Goal: Task Accomplishment & Management: Complete application form

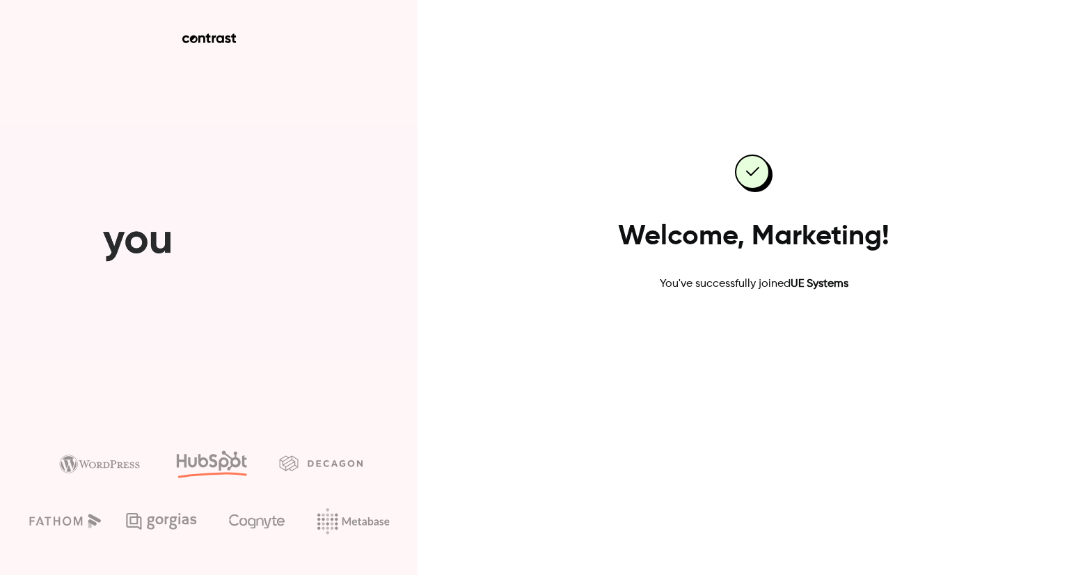
click at [757, 344] on link "Go to dashboard" at bounding box center [754, 336] width 118 height 33
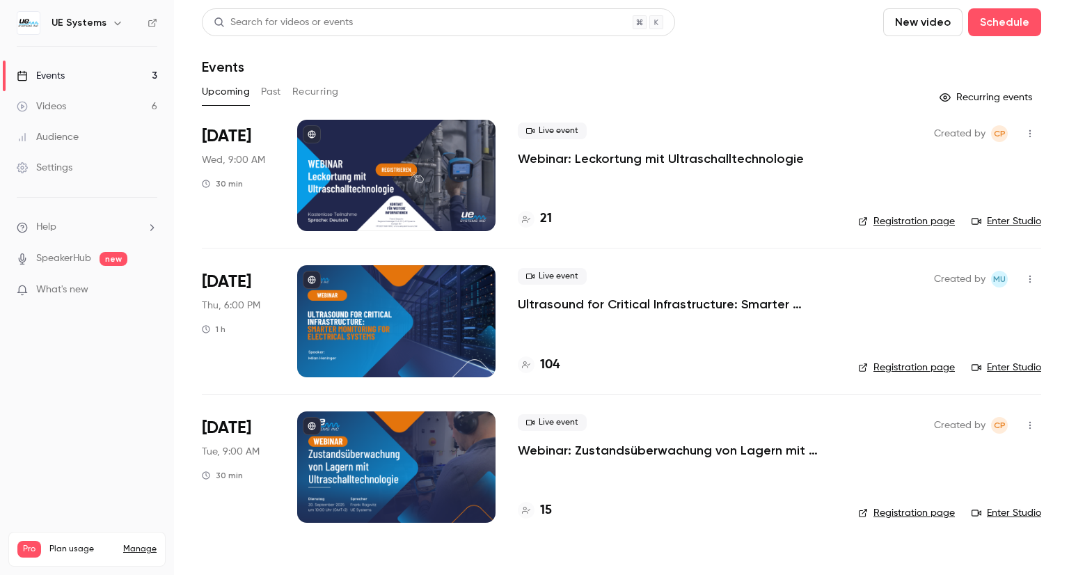
click at [113, 295] on p "What's new" at bounding box center [76, 290] width 118 height 15
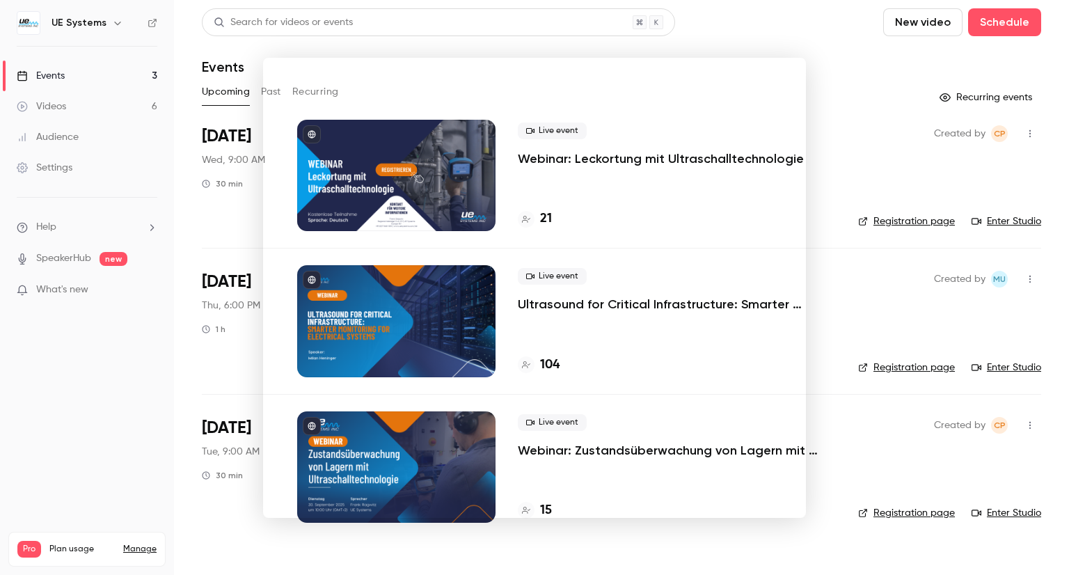
click at [0, 367] on div at bounding box center [534, 287] width 1069 height 575
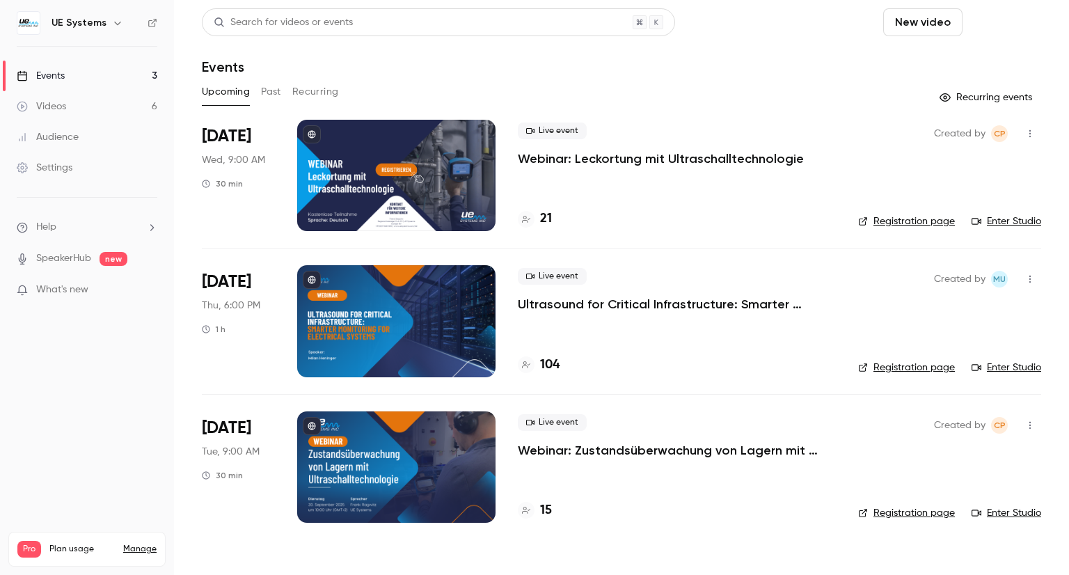
click at [1002, 15] on button "Schedule" at bounding box center [1004, 22] width 73 height 28
click at [992, 55] on div "One time event" at bounding box center [976, 61] width 106 height 14
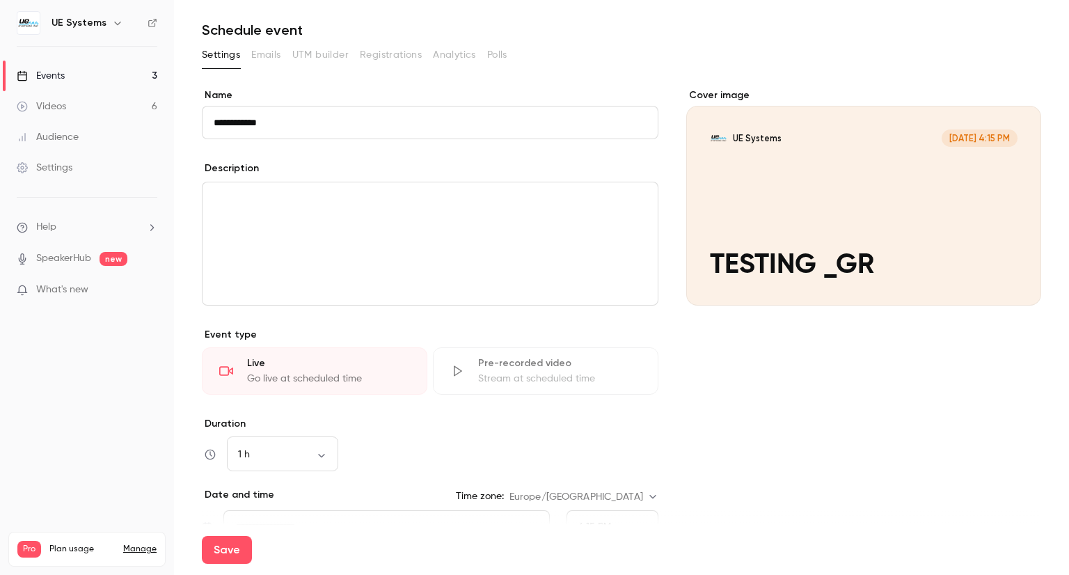
scroll to position [70, 0]
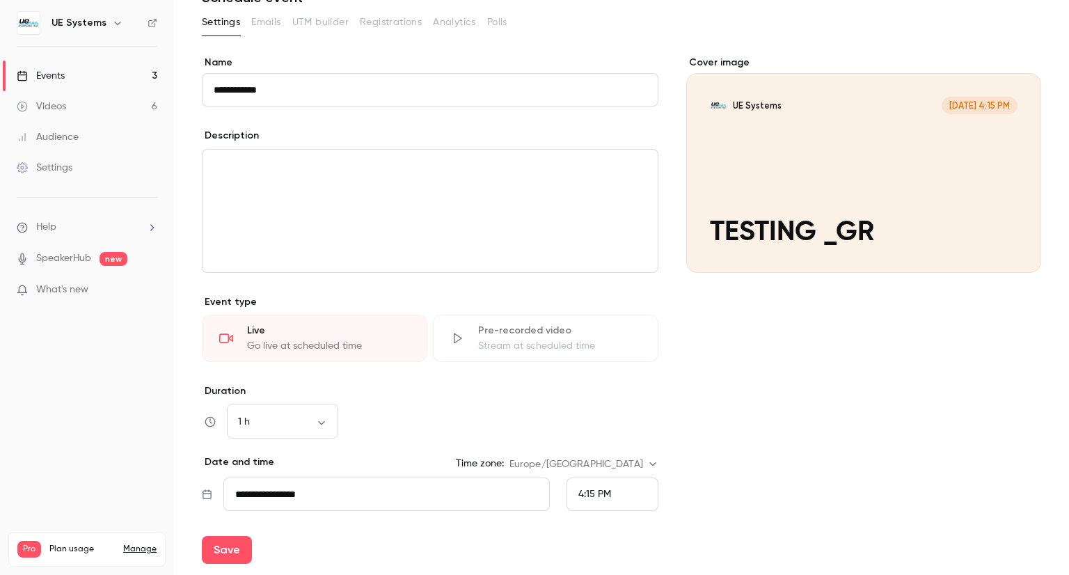
type input "**********"
click at [640, 493] on div "4:15 PM" at bounding box center [612, 493] width 92 height 33
click at [733, 460] on div at bounding box center [534, 287] width 1069 height 575
click at [642, 488] on div "4:15 PM" at bounding box center [612, 493] width 92 height 33
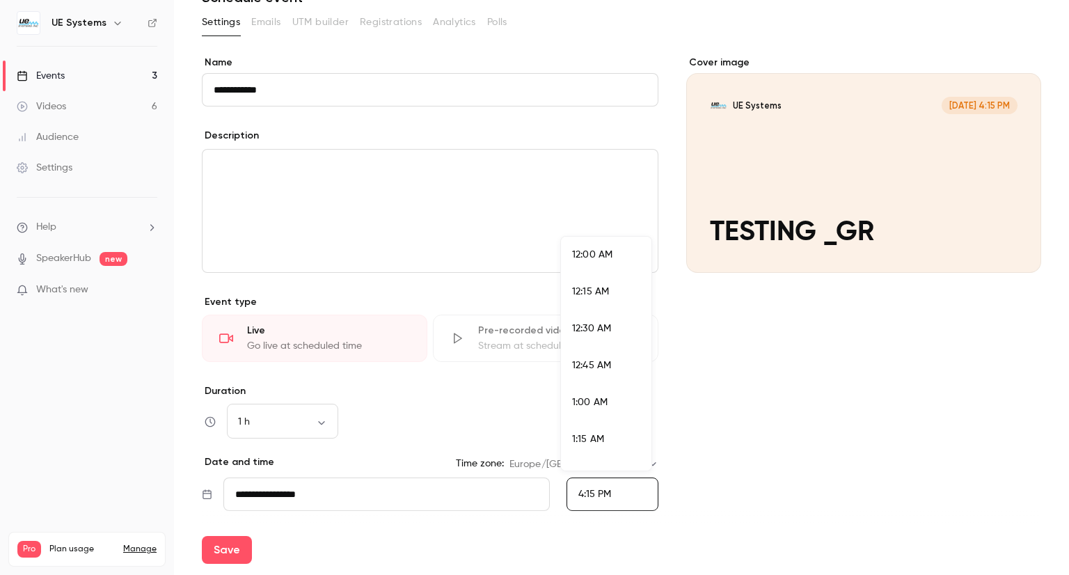
scroll to position [2299, 0]
click at [618, 380] on li "4:30 PM" at bounding box center [606, 390] width 90 height 37
click at [790, 500] on div "Cover image UE Systems [DATE] 4:30 PM TESTING _GR" at bounding box center [863, 352] width 355 height 593
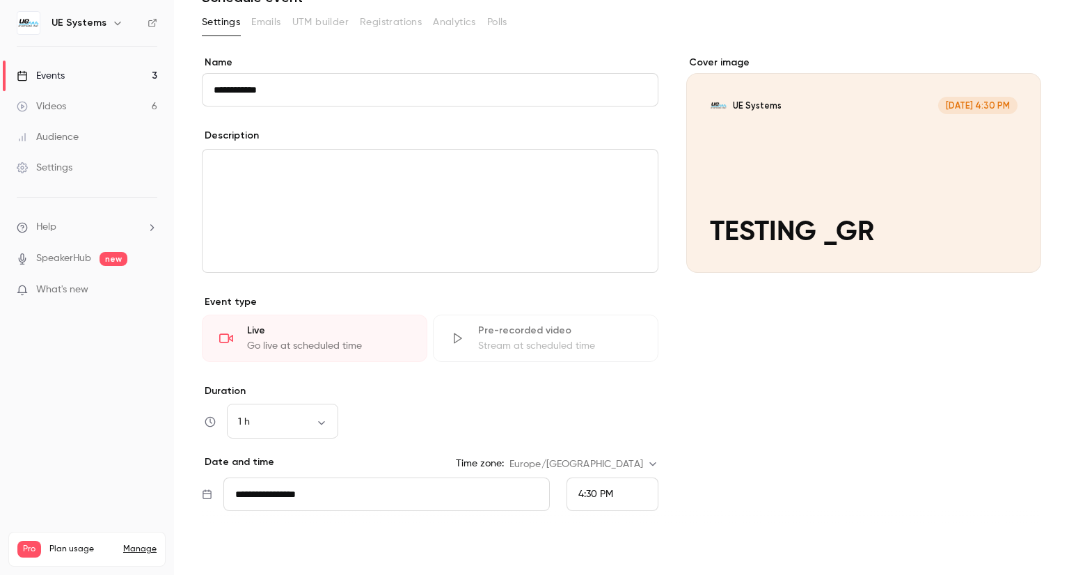
click at [231, 550] on button "Save" at bounding box center [227, 550] width 50 height 28
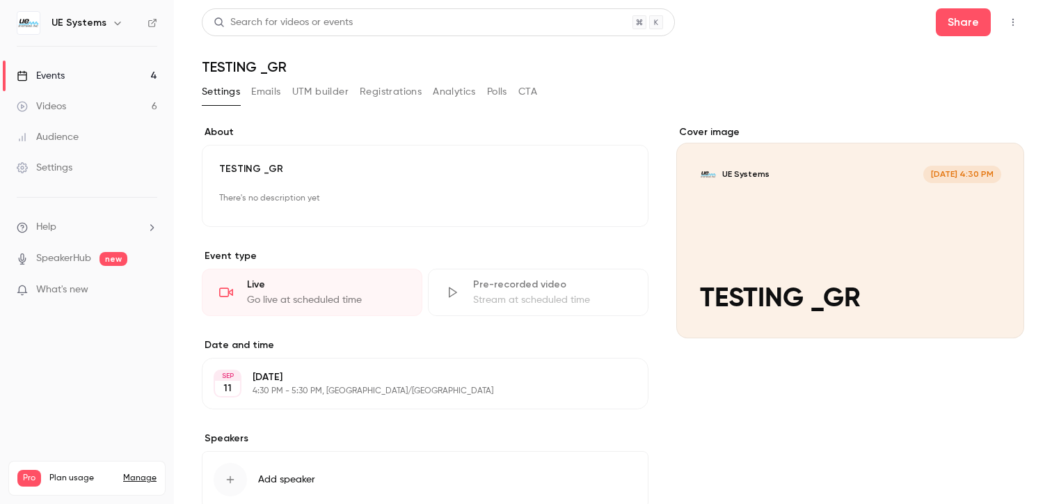
click at [91, 79] on link "Events 4" at bounding box center [87, 76] width 174 height 31
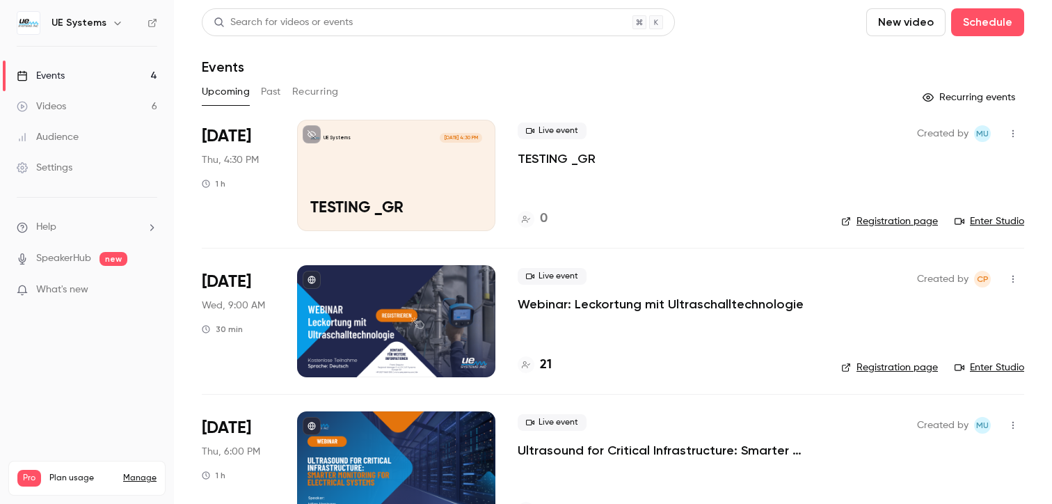
click at [779, 42] on header "Search for videos or events New video Schedule Events" at bounding box center [613, 41] width 823 height 67
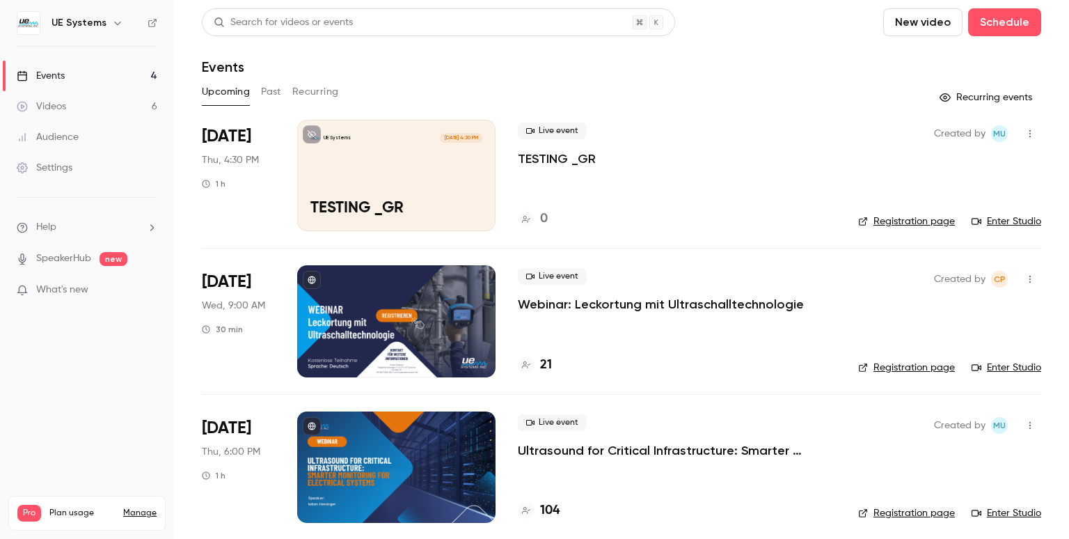
click at [998, 221] on link "Enter Studio" at bounding box center [1006, 221] width 70 height 14
click at [398, 156] on div "UE Systems [DATE] 4:30 PM TESTING _GR" at bounding box center [396, 175] width 198 height 111
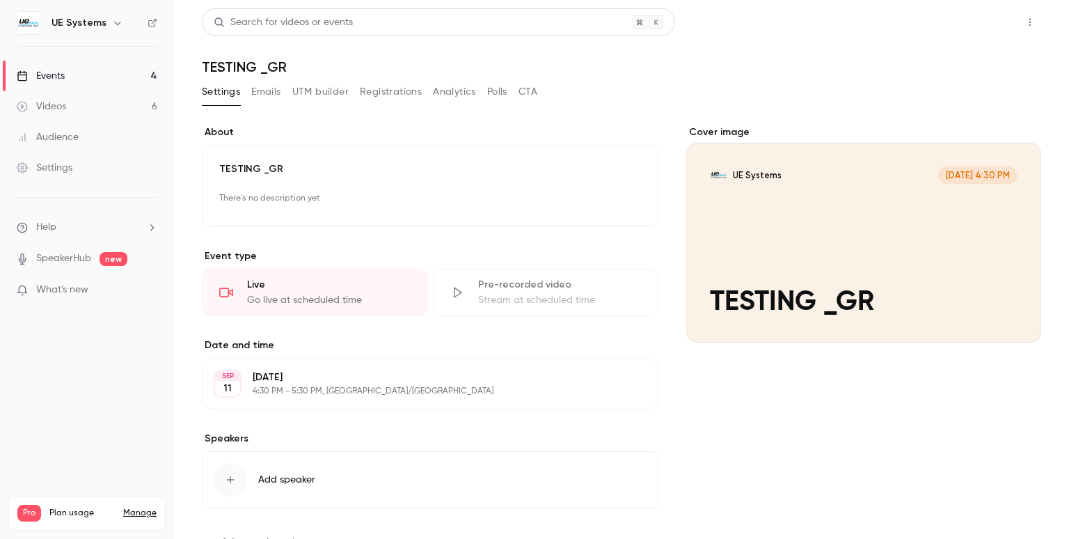
click at [974, 26] on button "Share" at bounding box center [980, 22] width 55 height 28
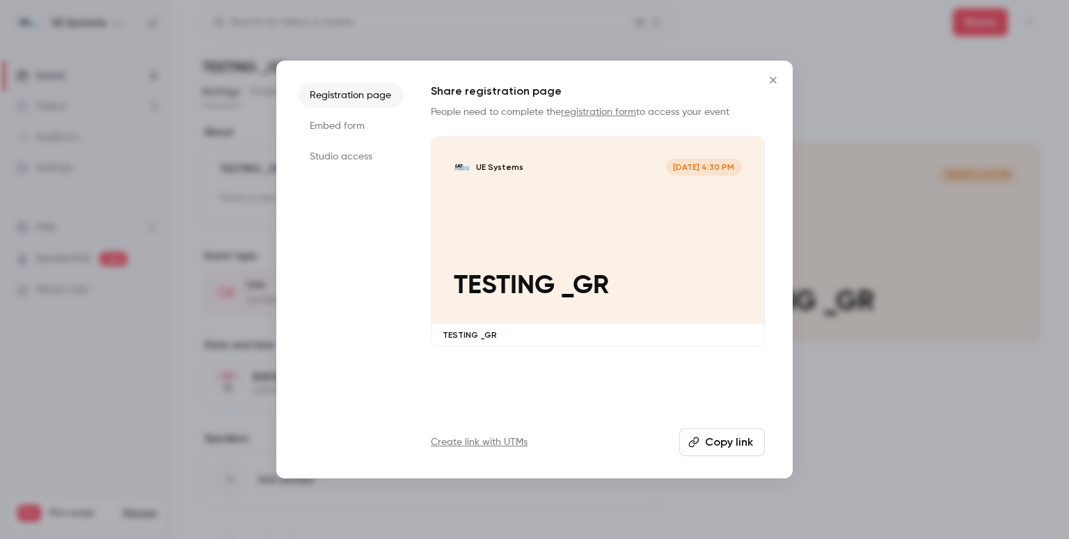
click at [774, 77] on icon "Close" at bounding box center [773, 79] width 17 height 11
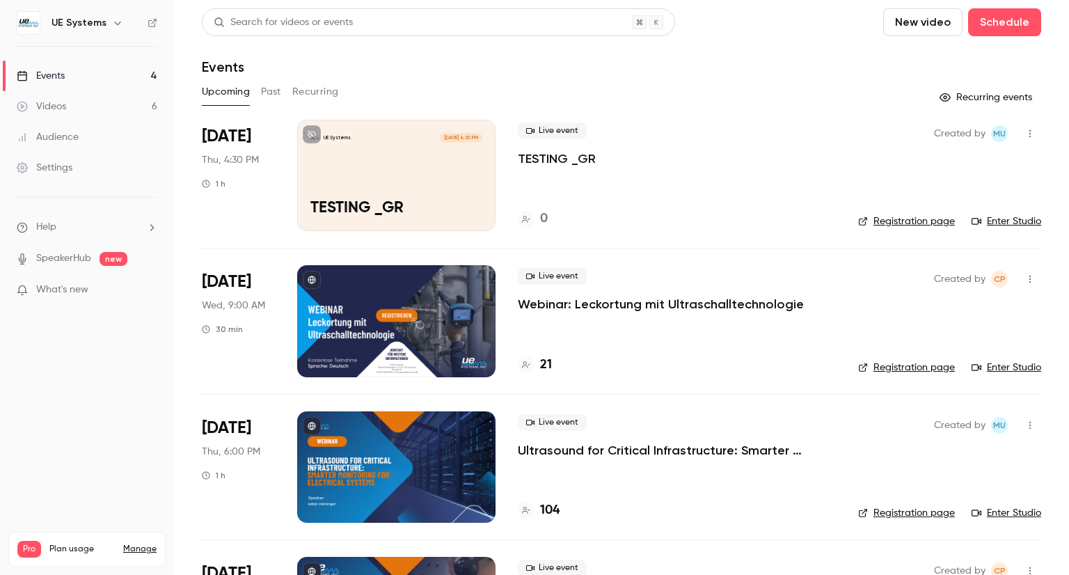
click at [917, 317] on div "Created by CP Registration page Enter Studio" at bounding box center [949, 320] width 183 height 111
click at [716, 302] on p "Webinar: Leckortung mit Ultraschalltechnologie" at bounding box center [661, 304] width 286 height 17
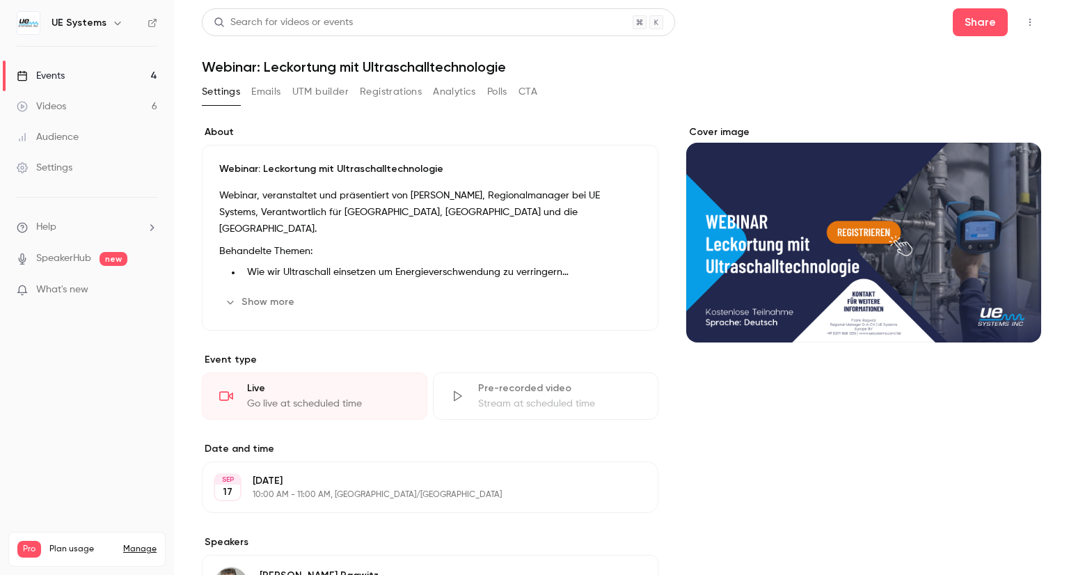
click at [97, 74] on link "Events 4" at bounding box center [87, 76] width 174 height 31
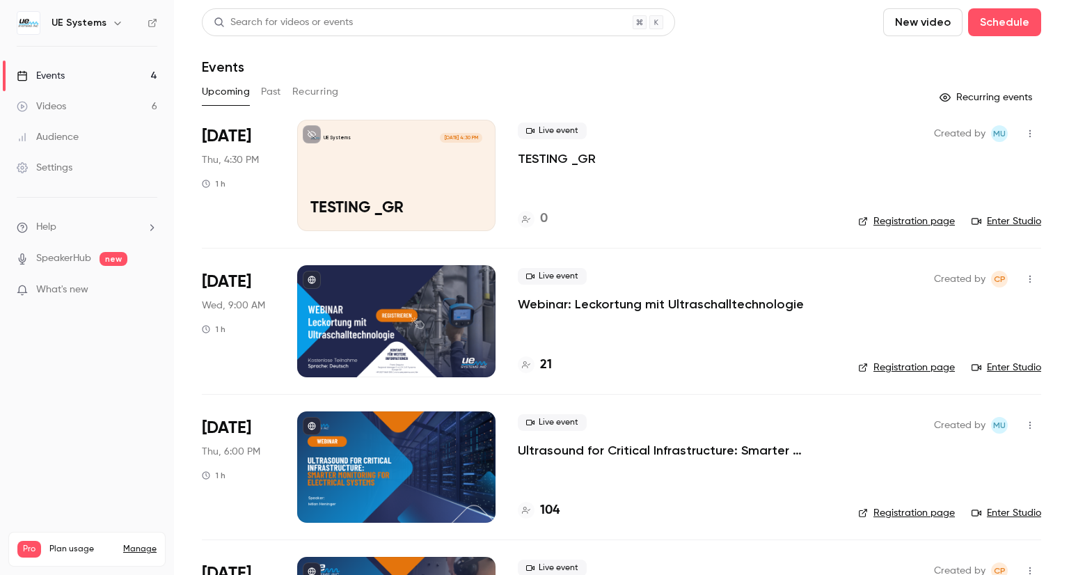
click at [1024, 131] on icon "button" at bounding box center [1029, 134] width 11 height 10
click at [991, 169] on div "Share" at bounding box center [966, 169] width 106 height 14
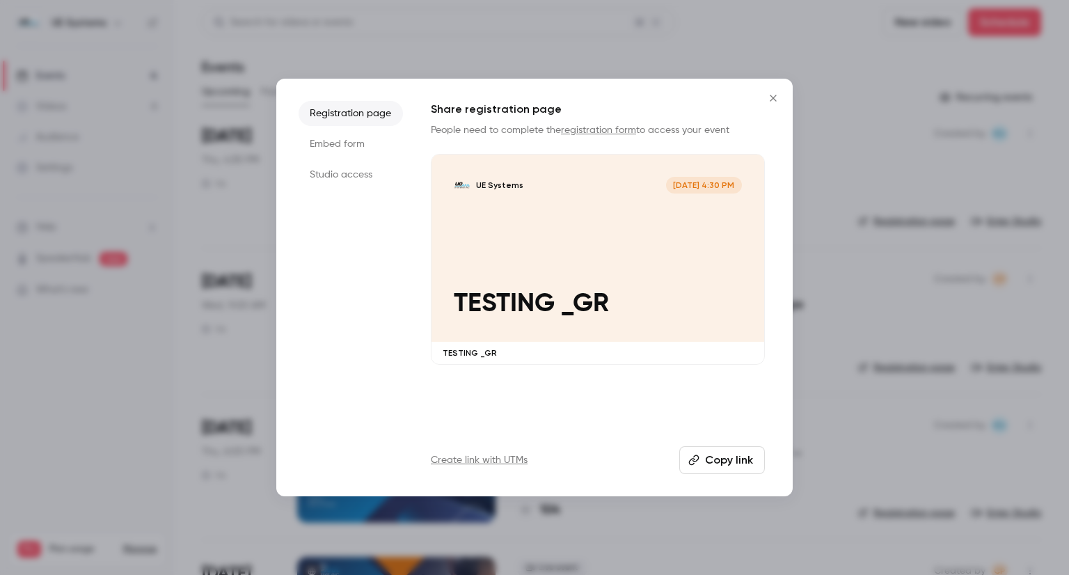
click at [708, 464] on button "Copy link" at bounding box center [722, 460] width 86 height 28
click at [654, 219] on div "UE Systems [DATE] 4:30 PM TESTING _GR" at bounding box center [597, 247] width 333 height 187
click at [860, 264] on div at bounding box center [534, 287] width 1069 height 575
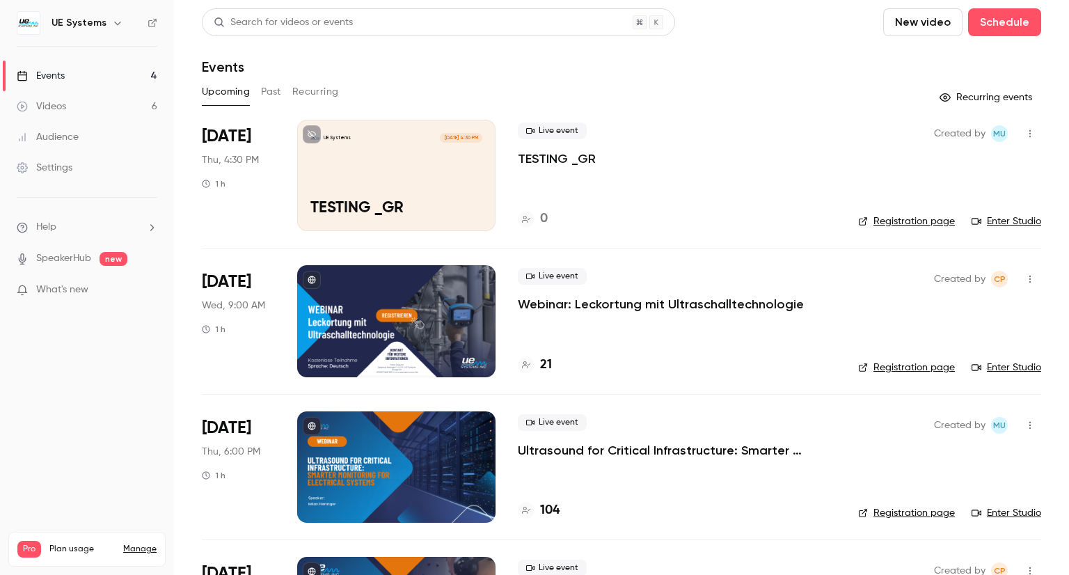
click at [981, 220] on link "Enter Studio" at bounding box center [1006, 221] width 70 height 14
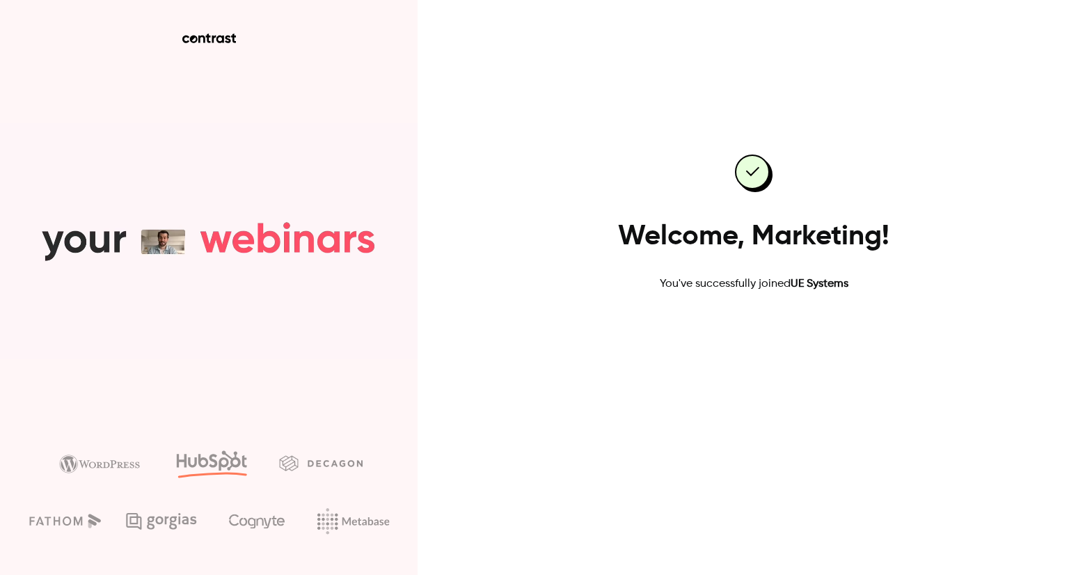
click at [762, 335] on link "Go to dashboard" at bounding box center [754, 336] width 118 height 33
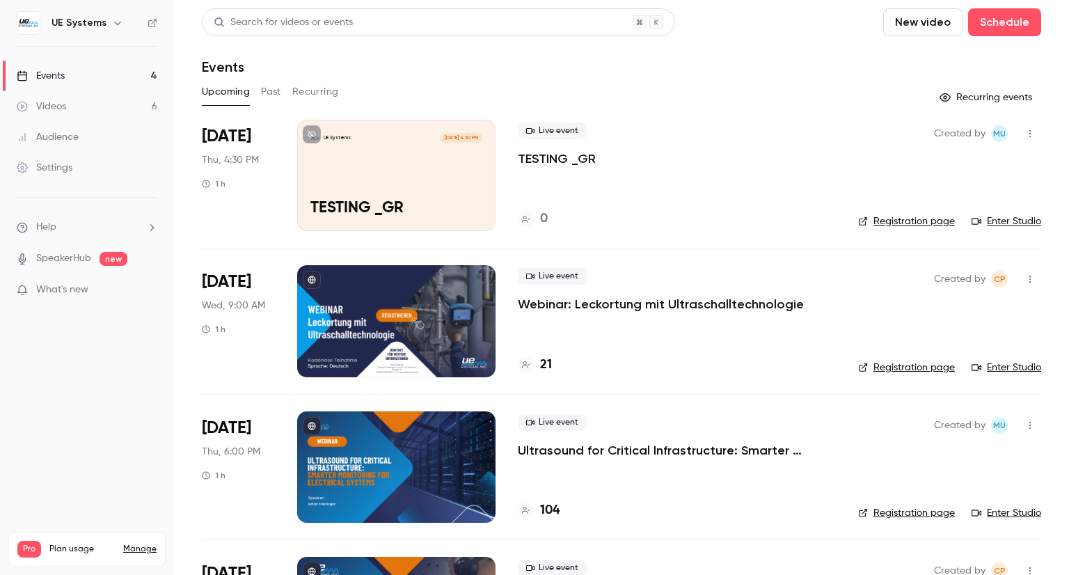
click at [120, 105] on link "Videos 6" at bounding box center [87, 106] width 174 height 31
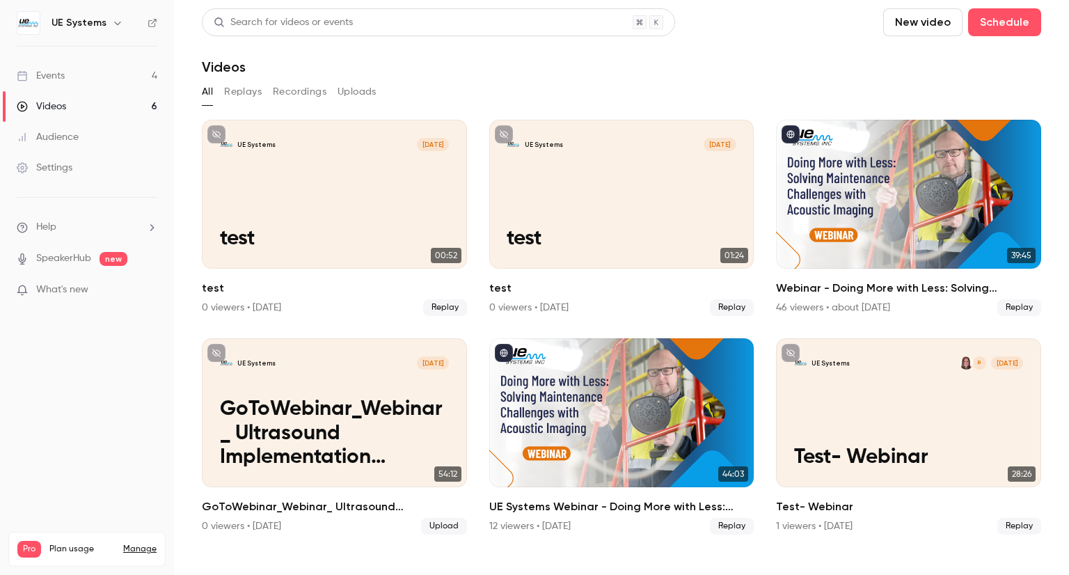
click at [90, 77] on link "Events 4" at bounding box center [87, 76] width 174 height 31
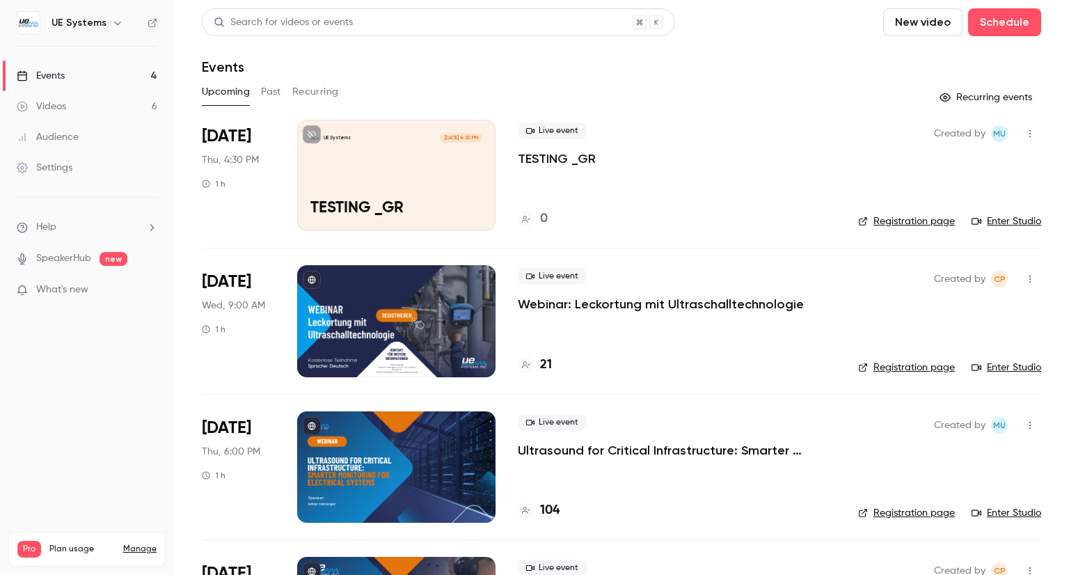
click at [365, 166] on div "UE Systems [DATE] 4:30 PM TESTING _GR" at bounding box center [396, 175] width 198 height 111
click at [992, 220] on link "Enter Studio" at bounding box center [1006, 221] width 70 height 14
